Goal: Information Seeking & Learning: Learn about a topic

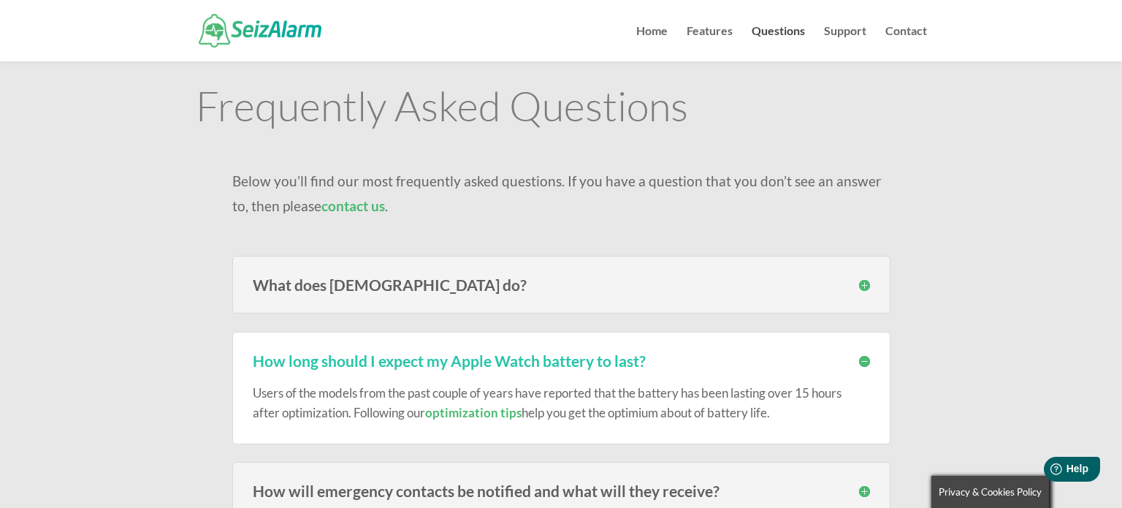
scroll to position [55, 0]
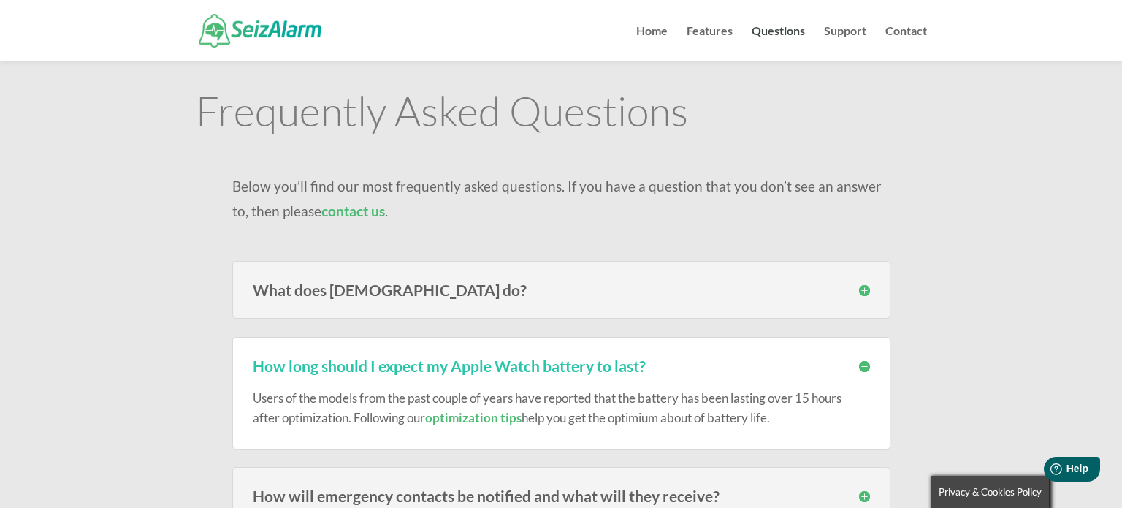
scroll to position [20, 0]
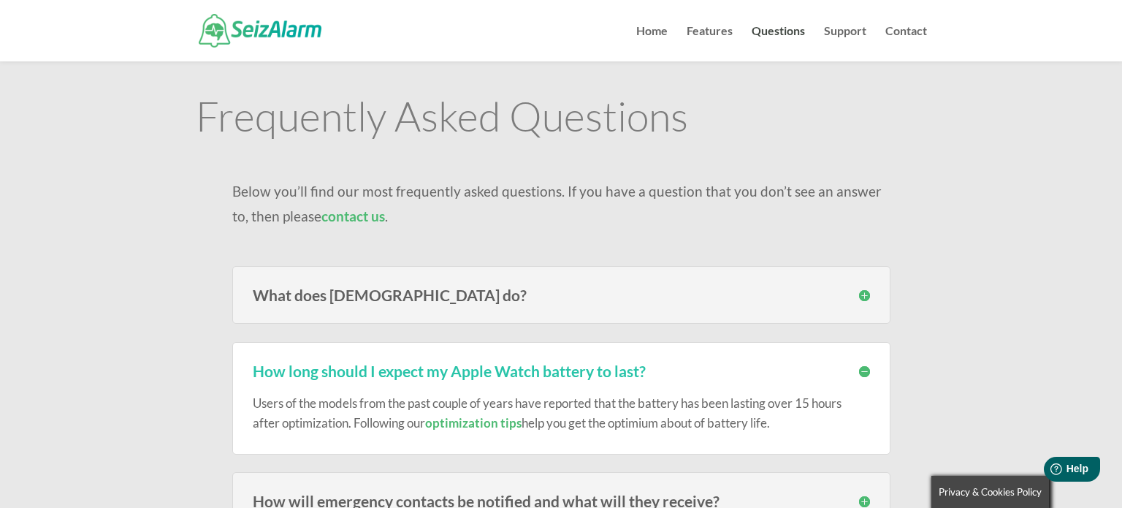
click at [831, 297] on h3 "What does [DEMOGRAPHIC_DATA] do?" at bounding box center [561, 294] width 617 height 15
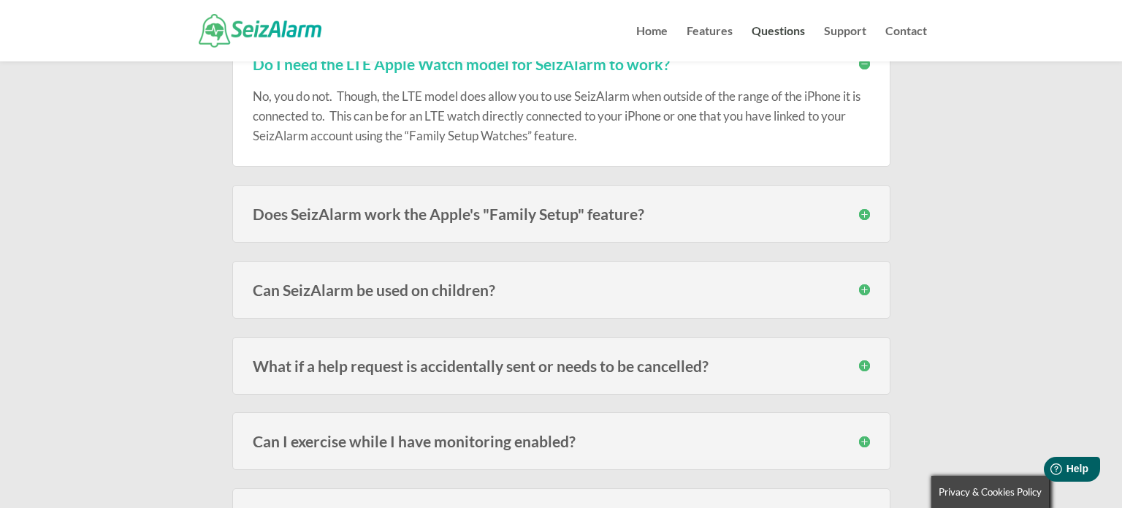
scroll to position [915, 0]
click at [827, 207] on h3 "Does SeizAlarm work the Apple's "Family Setup" feature?" at bounding box center [561, 212] width 617 height 15
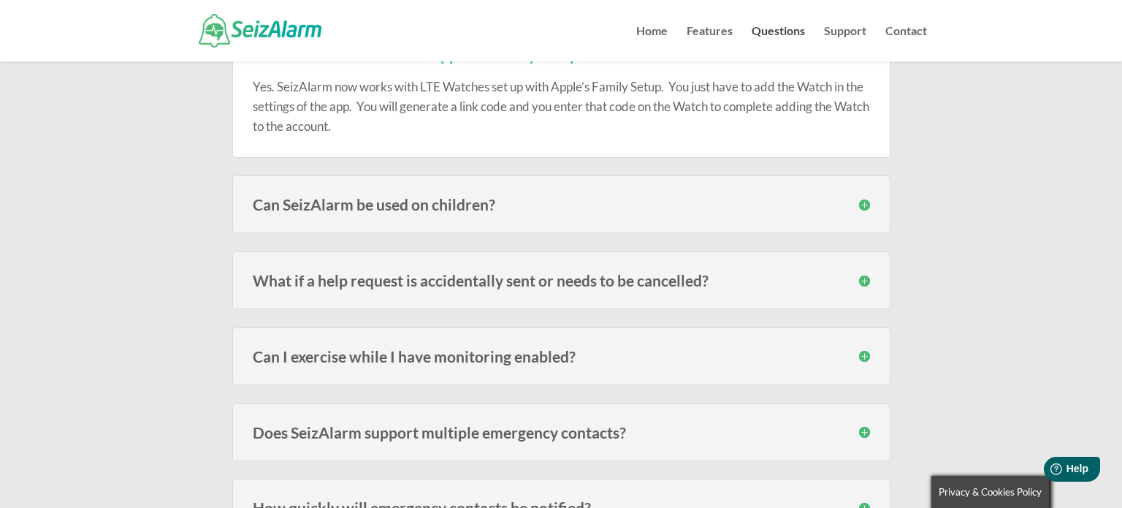
scroll to position [1076, 0]
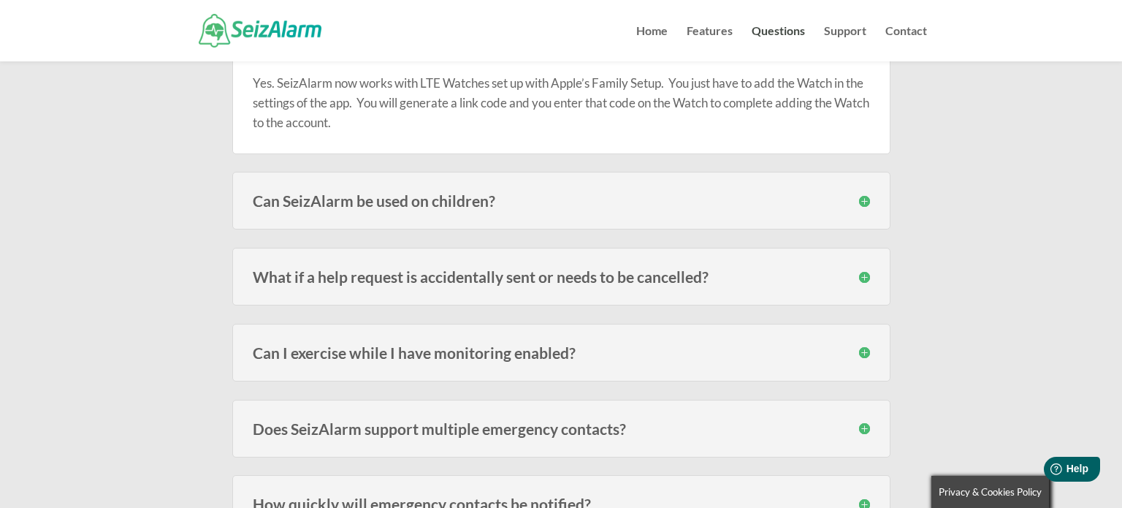
click at [788, 214] on div "Can SeizAlarm be used on children? Yes! We have many subscribers that use the W…" at bounding box center [561, 201] width 658 height 58
click at [855, 201] on h3 "Can SeizAlarm be used on children?" at bounding box center [561, 200] width 617 height 15
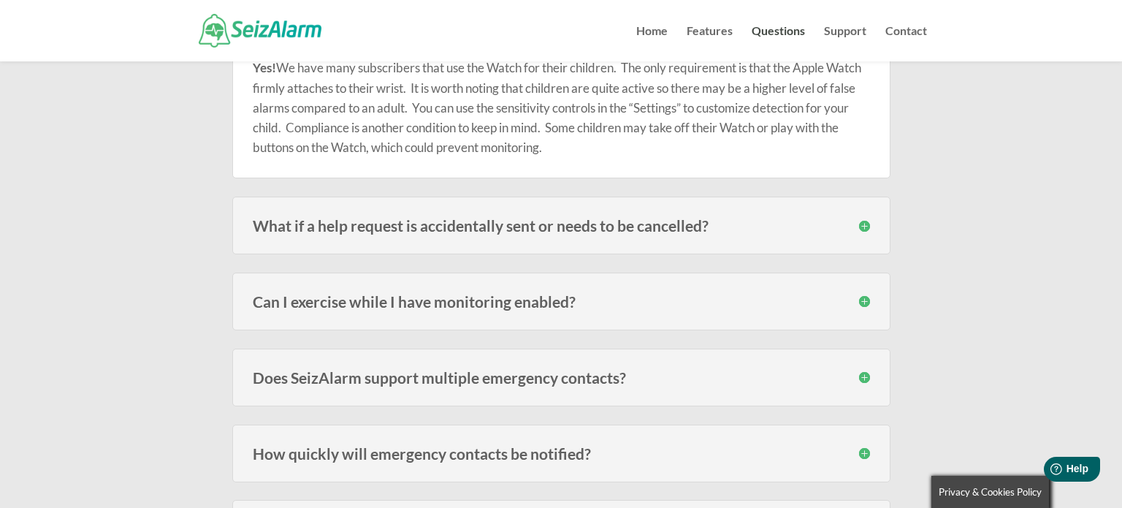
scroll to position [1246, 0]
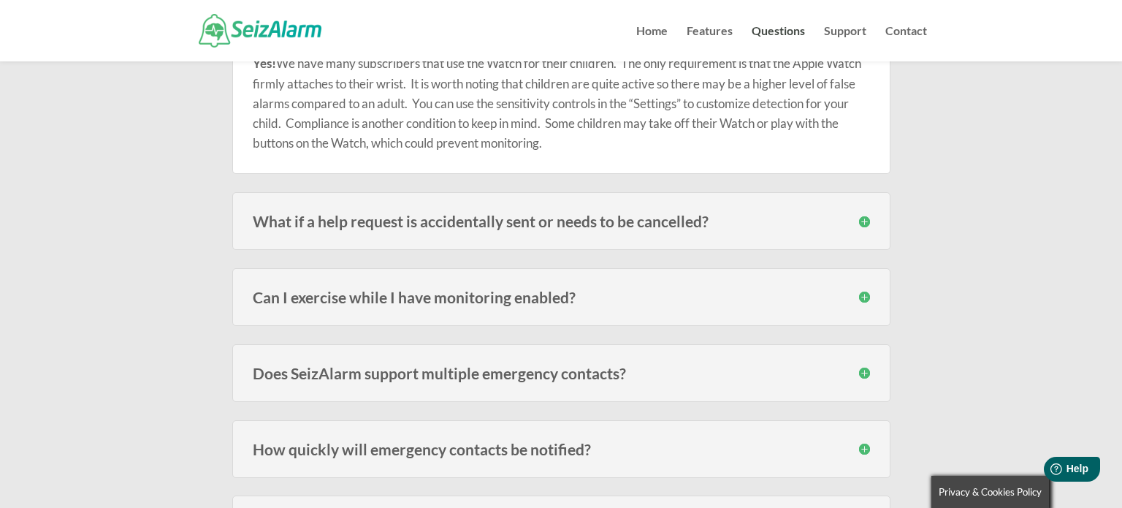
click at [755, 216] on h3 "What if a help request is accidentally sent or needs to be cancelled?" at bounding box center [561, 220] width 617 height 15
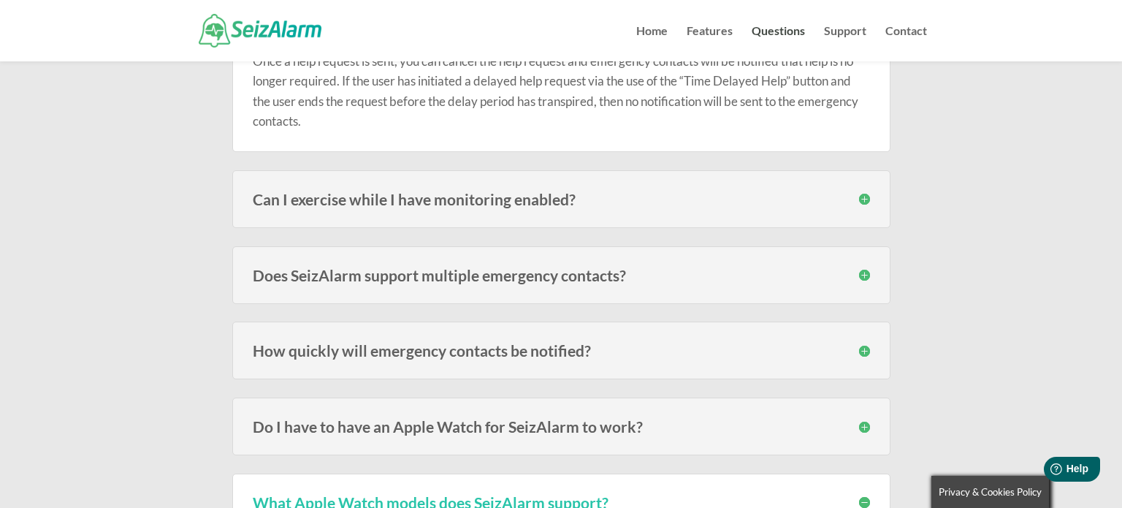
scroll to position [1450, 0]
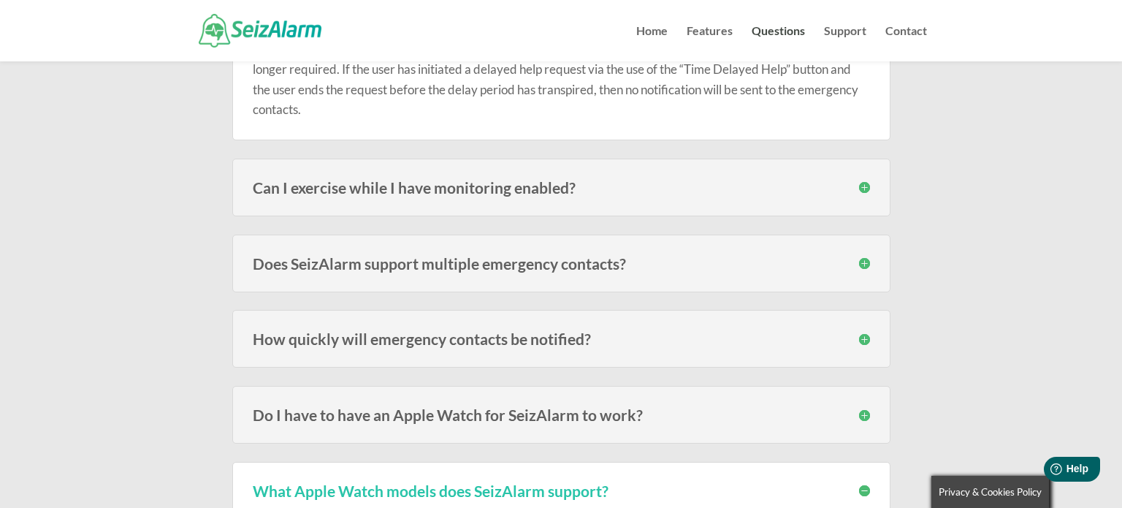
click at [759, 199] on div "Can I exercise while I have monitoring enabled? It depends on the type of exerc…" at bounding box center [561, 188] width 658 height 58
click at [858, 183] on h3 "Can I exercise while I have monitoring enabled?" at bounding box center [561, 187] width 617 height 15
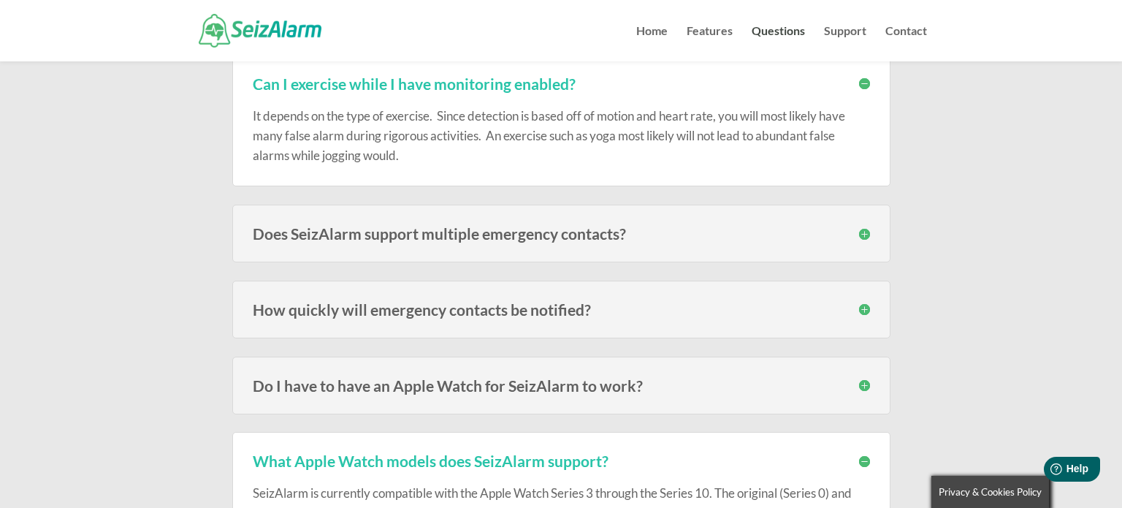
scroll to position [1554, 0]
click at [863, 233] on h3 "Does SeizAlarm support multiple emergency contacts?" at bounding box center [561, 232] width 617 height 15
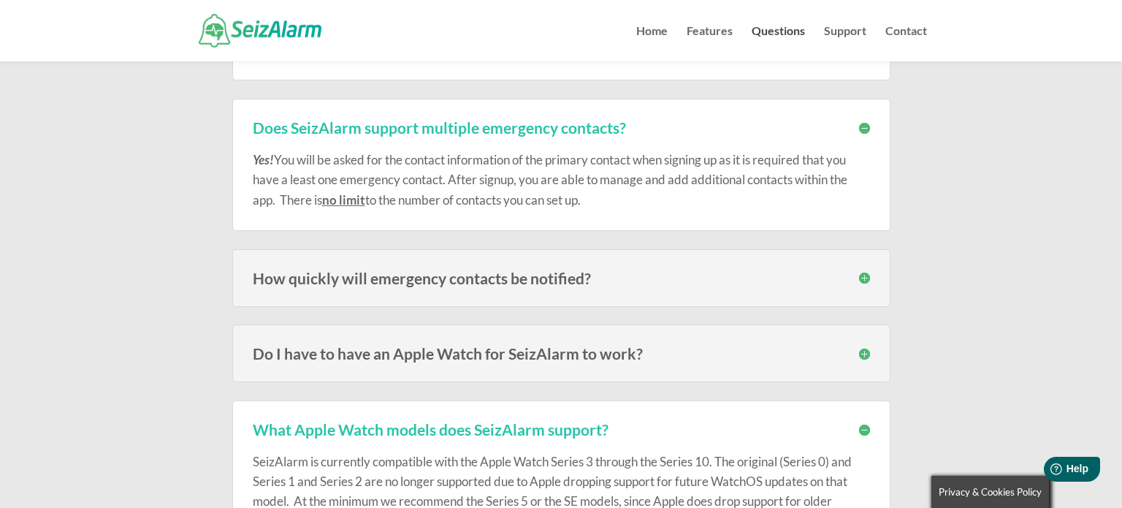
scroll to position [1660, 0]
click at [864, 353] on h3 "Do I have to have an Apple Watch for SeizAlarm to work?" at bounding box center [561, 352] width 617 height 15
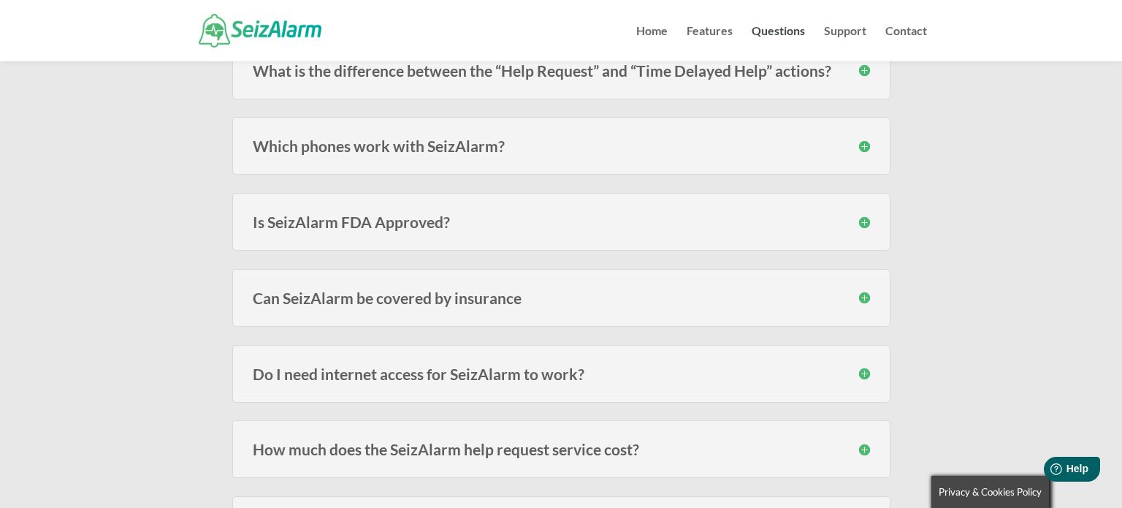
scroll to position [2617, 0]
click at [861, 214] on h3 "Is SeizAlarm FDA Approved?" at bounding box center [561, 219] width 617 height 15
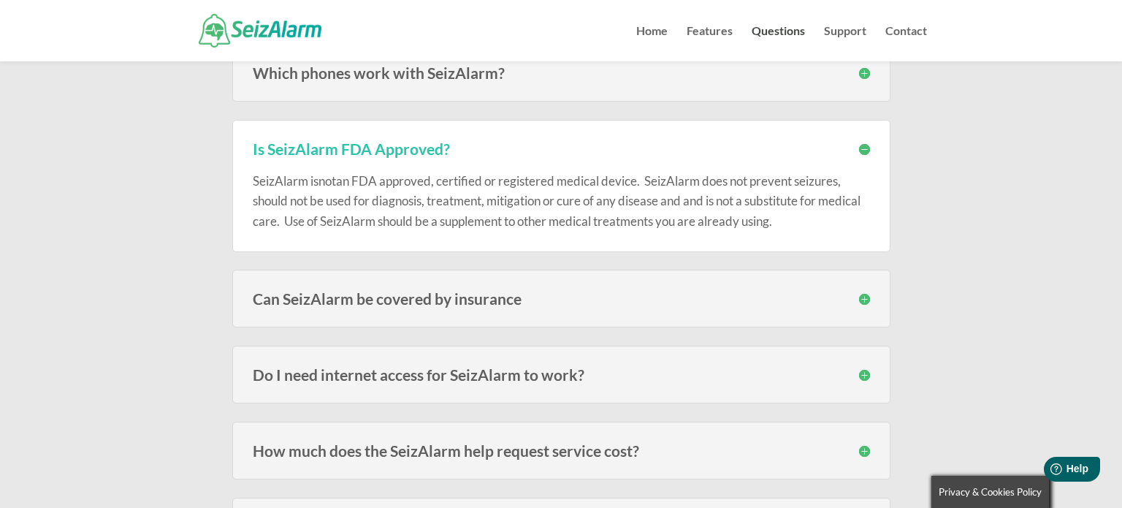
scroll to position [2698, 0]
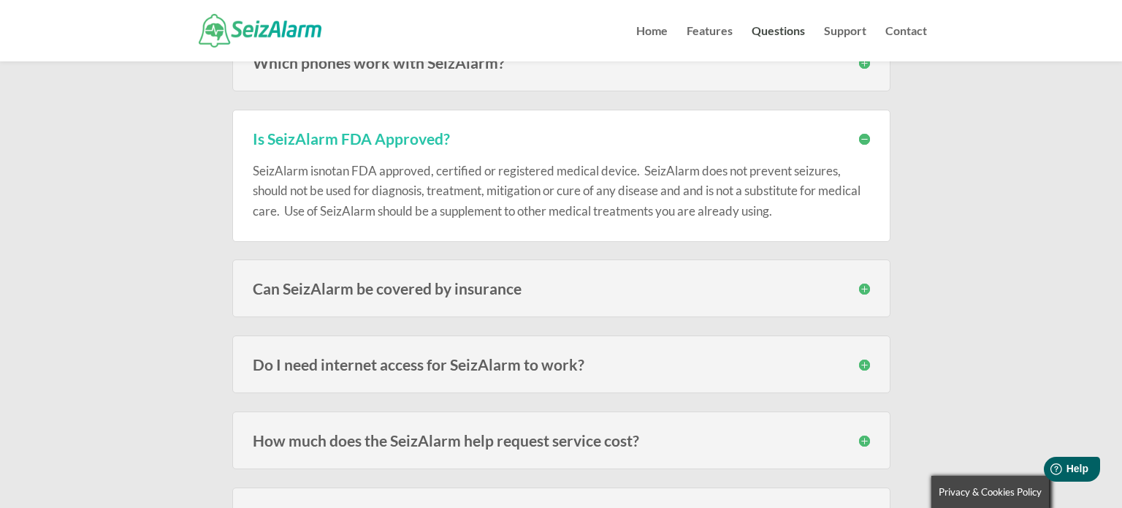
click at [857, 281] on h3 "Can SeizAlarm be covered by insurance" at bounding box center [561, 288] width 617 height 15
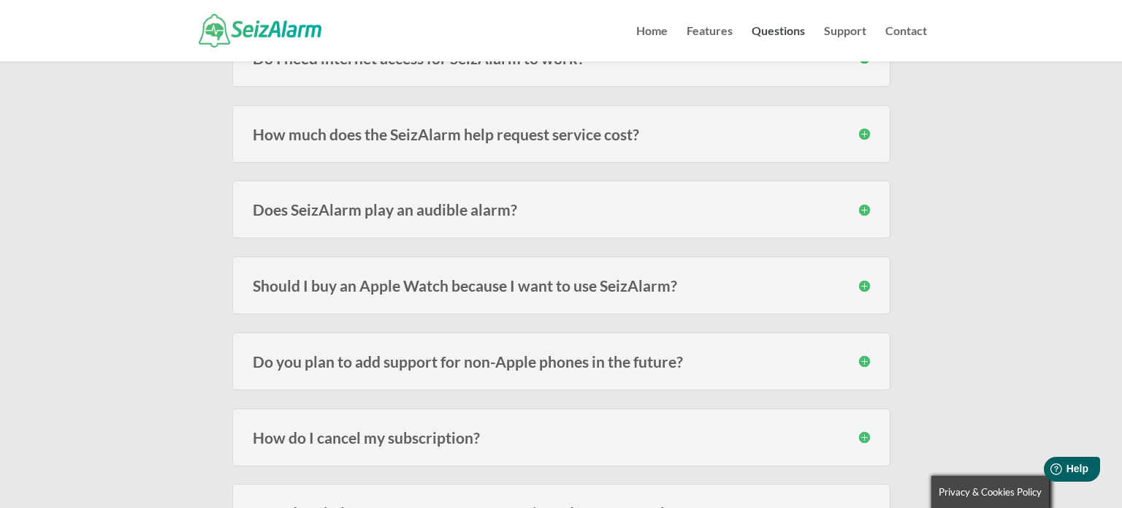
scroll to position [3078, 0]
click at [863, 130] on h3 "How much does the SeizAlarm help request service cost?" at bounding box center [561, 134] width 617 height 15
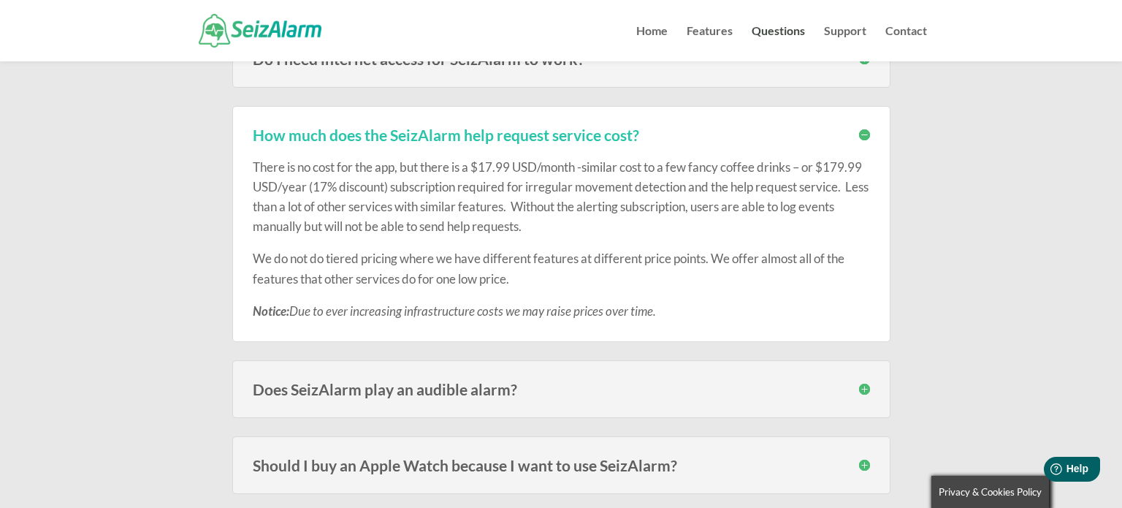
click at [691, 248] on p "We do not do tiered pricing where we have different features at different price…" at bounding box center [561, 274] width 617 height 52
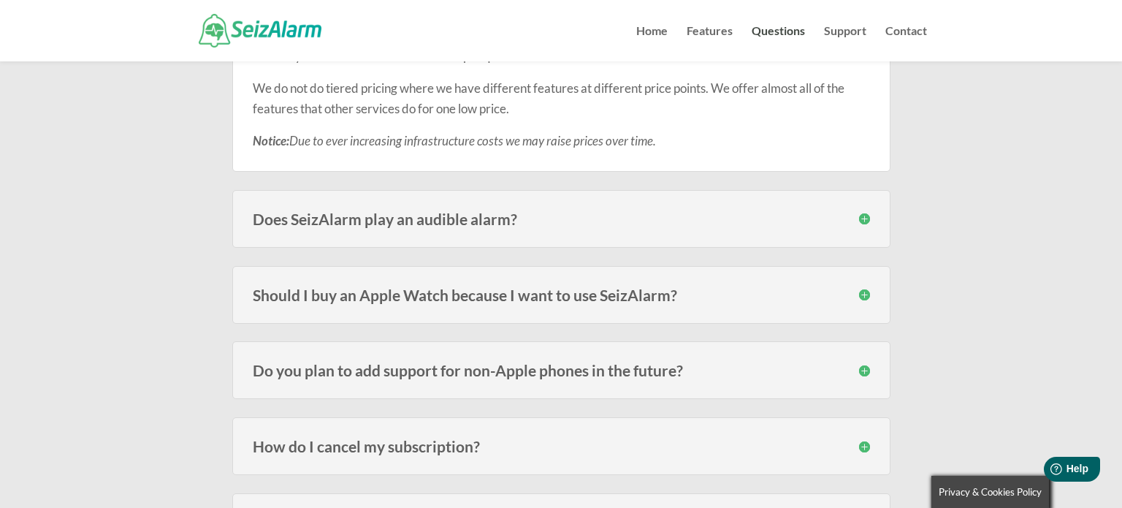
scroll to position [3249, 0]
